Goal: Information Seeking & Learning: Find specific fact

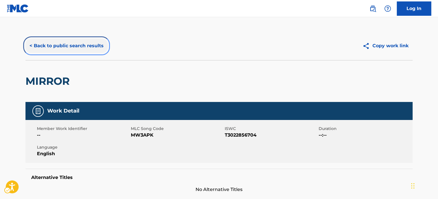
click at [83, 46] on button "< Back to public search results" at bounding box center [66, 46] width 82 height 14
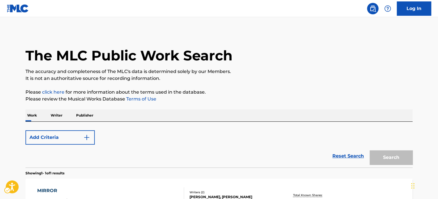
scroll to position [80, 0]
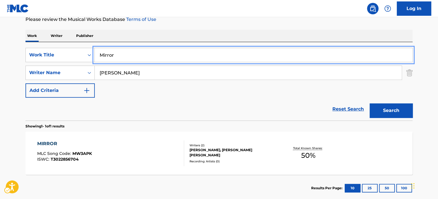
drag, startPoint x: 146, startPoint y: 52, endPoint x: 162, endPoint y: 44, distance: 18.3
click at [146, 52] on input "Mirror" at bounding box center [254, 55] width 318 height 14
paste input "EVERY SOLDIER"
type input "EVERY SOLDIER"
click at [196, 27] on div "The MLC Public Work Search The accuracy and completeness of The MLC's data is d…" at bounding box center [219, 77] width 401 height 250
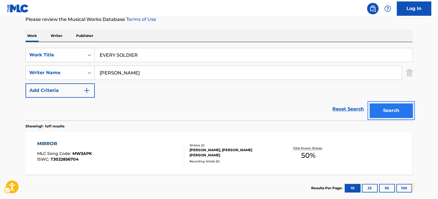
click at [395, 115] on button "Search" at bounding box center [391, 110] width 43 height 14
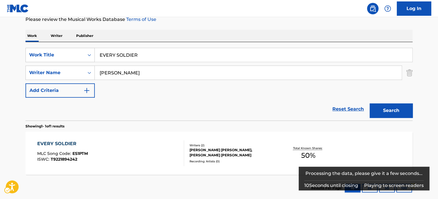
scroll to position [108, 0]
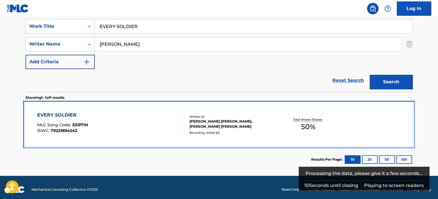
click at [155, 122] on div "EVERY SOLDIER MLC Song Code : ES1PTM ISWC : T9221894242" at bounding box center [110, 125] width 147 height 26
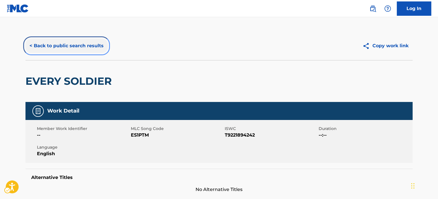
click at [90, 47] on button "< Back to public search results" at bounding box center [66, 46] width 82 height 14
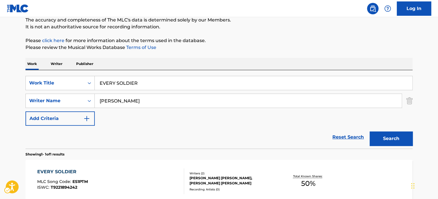
scroll to position [51, 0]
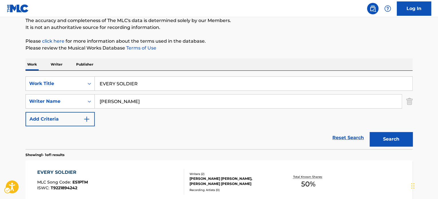
drag, startPoint x: 123, startPoint y: 58, endPoint x: 135, endPoint y: 72, distance: 18.9
click at [123, 58] on div "The MLC Public Work Search The accuracy and completeness of The MLC's data is d…" at bounding box center [219, 106] width 401 height 250
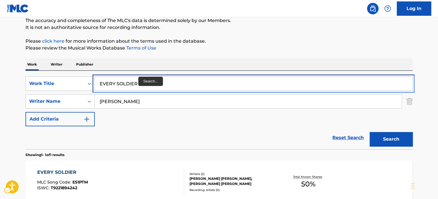
drag, startPoint x: 140, startPoint y: 79, endPoint x: 142, endPoint y: 81, distance: 3.0
click at [140, 79] on input "EVERY SOLDIER" at bounding box center [254, 84] width 318 height 14
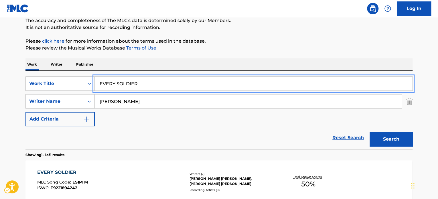
paste input "[PERSON_NAME] GIRL"
type input "[PERSON_NAME] GIRL"
click at [245, 51] on p "Please review the Musical Works Database Terms of Use" at bounding box center [218, 48] width 387 height 7
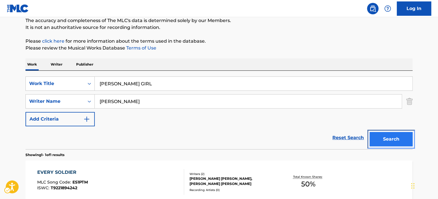
click at [401, 140] on button "Search" at bounding box center [391, 139] width 43 height 14
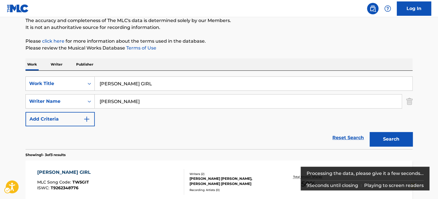
scroll to position [80, 0]
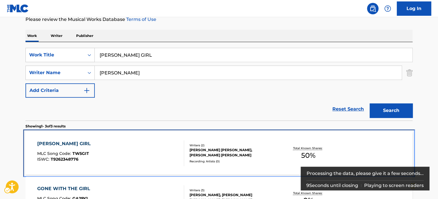
click at [225, 152] on div "[PERSON_NAME] [PERSON_NAME], [PERSON_NAME] [PERSON_NAME]" at bounding box center [233, 153] width 87 height 10
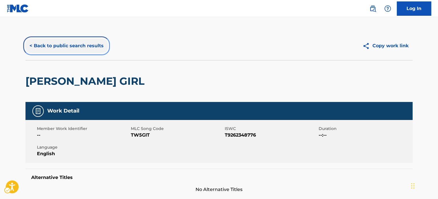
click at [54, 49] on button "< Back to public search results" at bounding box center [66, 46] width 82 height 14
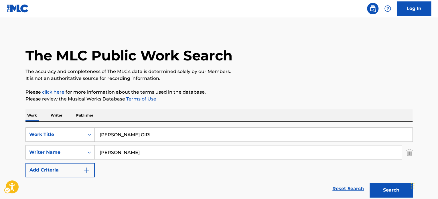
scroll to position [80, 0]
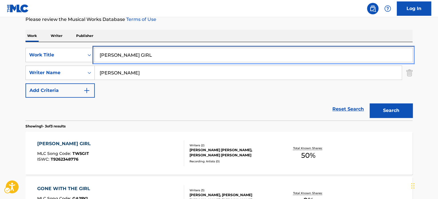
click at [146, 57] on input "[PERSON_NAME] GIRL" at bounding box center [254, 55] width 318 height 14
paste input "HE PICTURE"
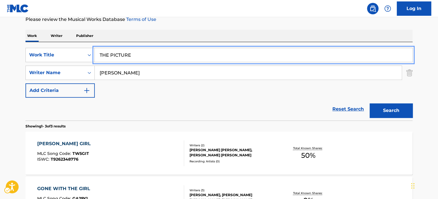
type input "THE PICTURE"
click at [205, 38] on div "Work Writer Publisher" at bounding box center [218, 36] width 387 height 12
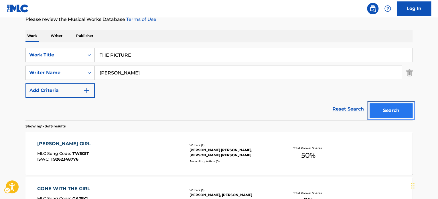
click at [387, 109] on button "Search" at bounding box center [391, 110] width 43 height 14
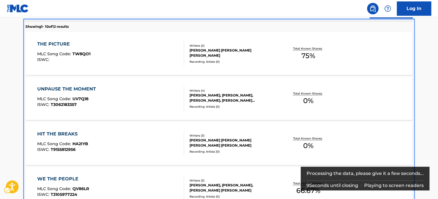
scroll to position [178, 0]
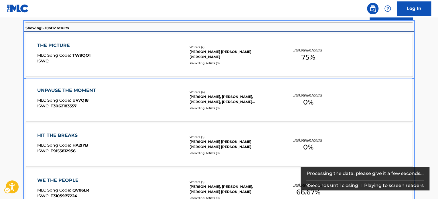
click at [158, 58] on div "THE PICTURE MLC Song Code : TW8QO1 ISWC :" at bounding box center [110, 55] width 147 height 26
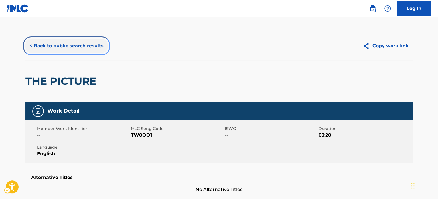
click at [79, 50] on button "< Back to public search results" at bounding box center [66, 46] width 82 height 14
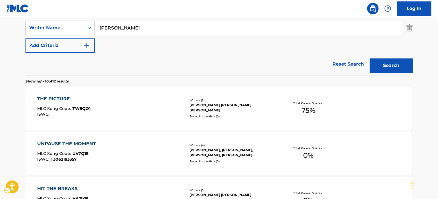
scroll to position [67, 0]
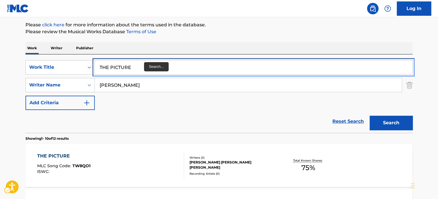
click at [142, 67] on input "THE PICTURE" at bounding box center [254, 67] width 318 height 14
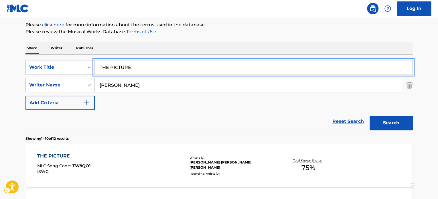
paste input "Out Of The Blue"
click at [214, 34] on p "Please review the Musical Works Database Terms of Use | New Window" at bounding box center [218, 31] width 387 height 7
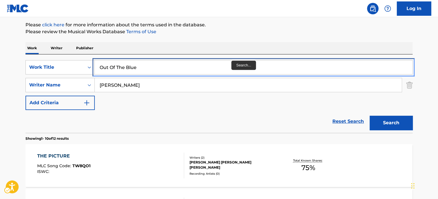
click at [231, 62] on input "Out Of The Blue" at bounding box center [254, 67] width 318 height 14
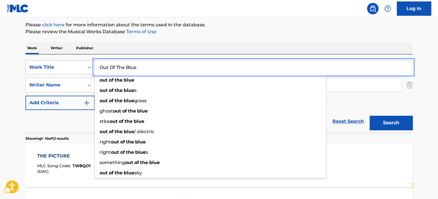
type input "Out Of The Blue"
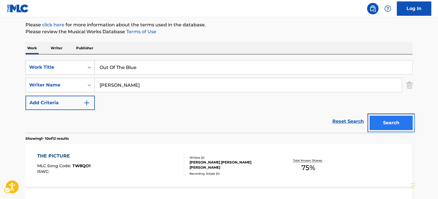
click at [391, 125] on button "Search" at bounding box center [391, 123] width 43 height 14
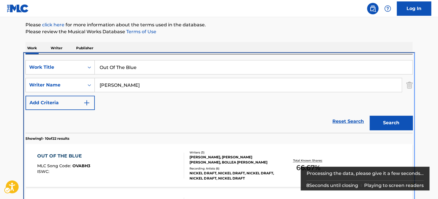
scroll to position [121, 0]
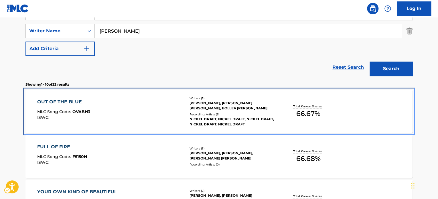
click at [240, 118] on div "NICKEL DRAFT, NICKEL DRAFT, NICKEL DRAFT, NICKEL DRAFT, NICKEL DRAFT" at bounding box center [233, 122] width 87 height 10
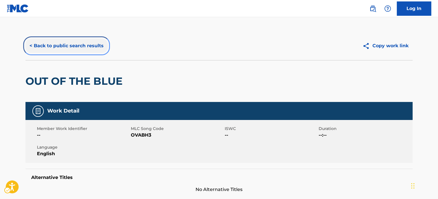
click at [66, 49] on button "< Back to public search results" at bounding box center [66, 46] width 82 height 14
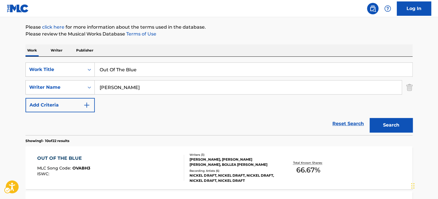
scroll to position [64, 0]
